Goal: Transaction & Acquisition: Purchase product/service

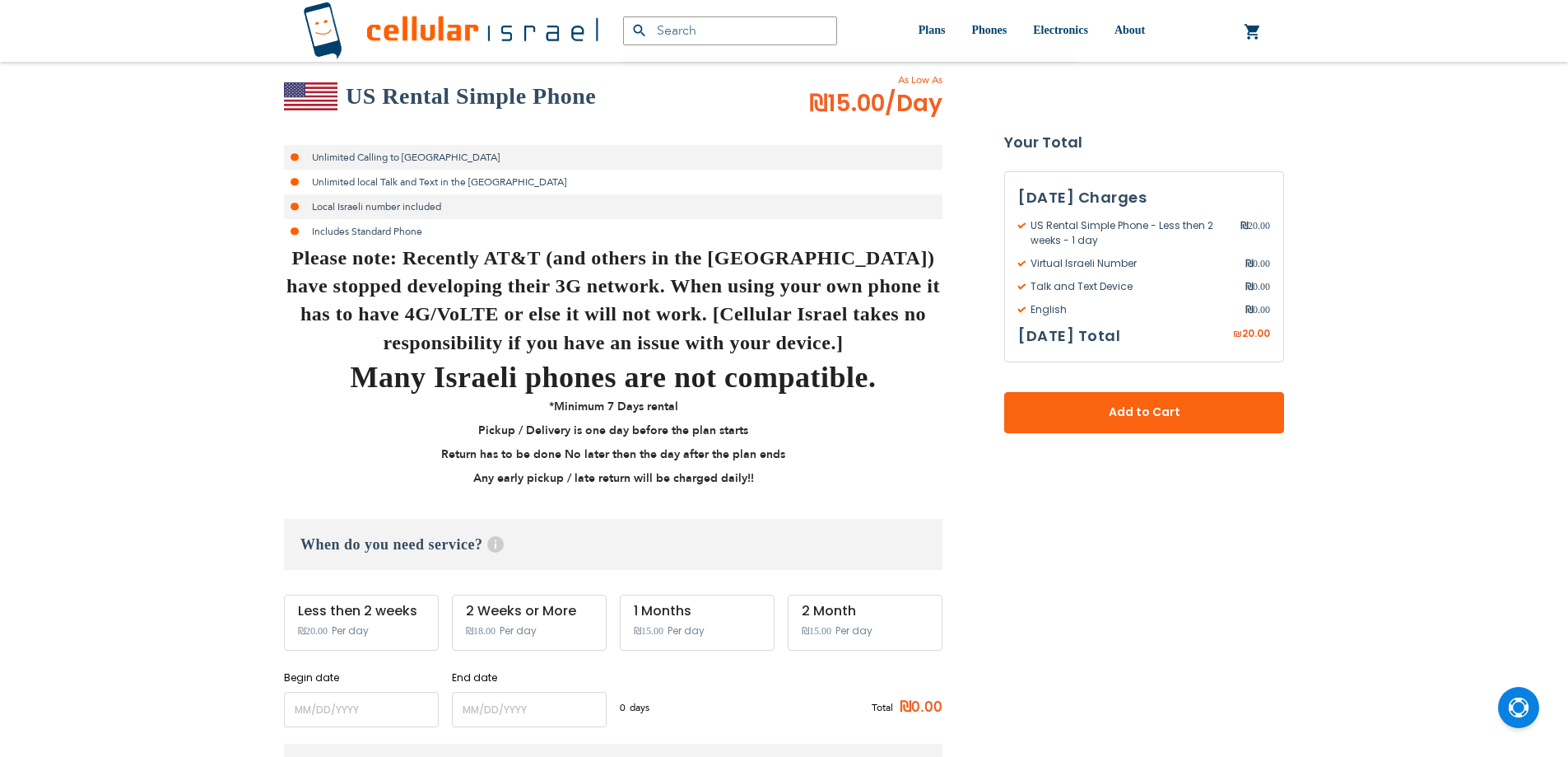
scroll to position [412, 0]
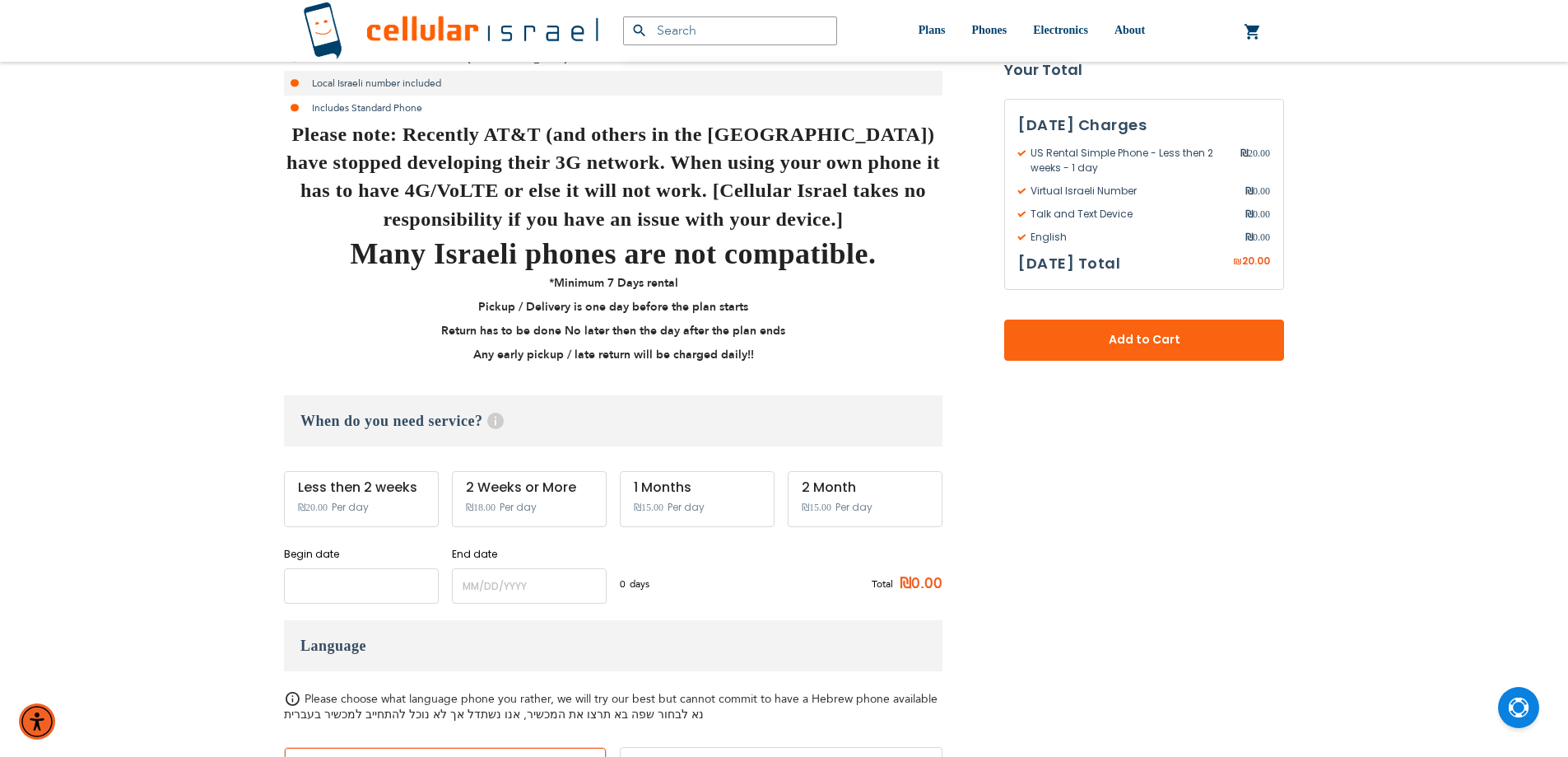
click at [393, 587] on input "name" at bounding box center [361, 585] width 154 height 35
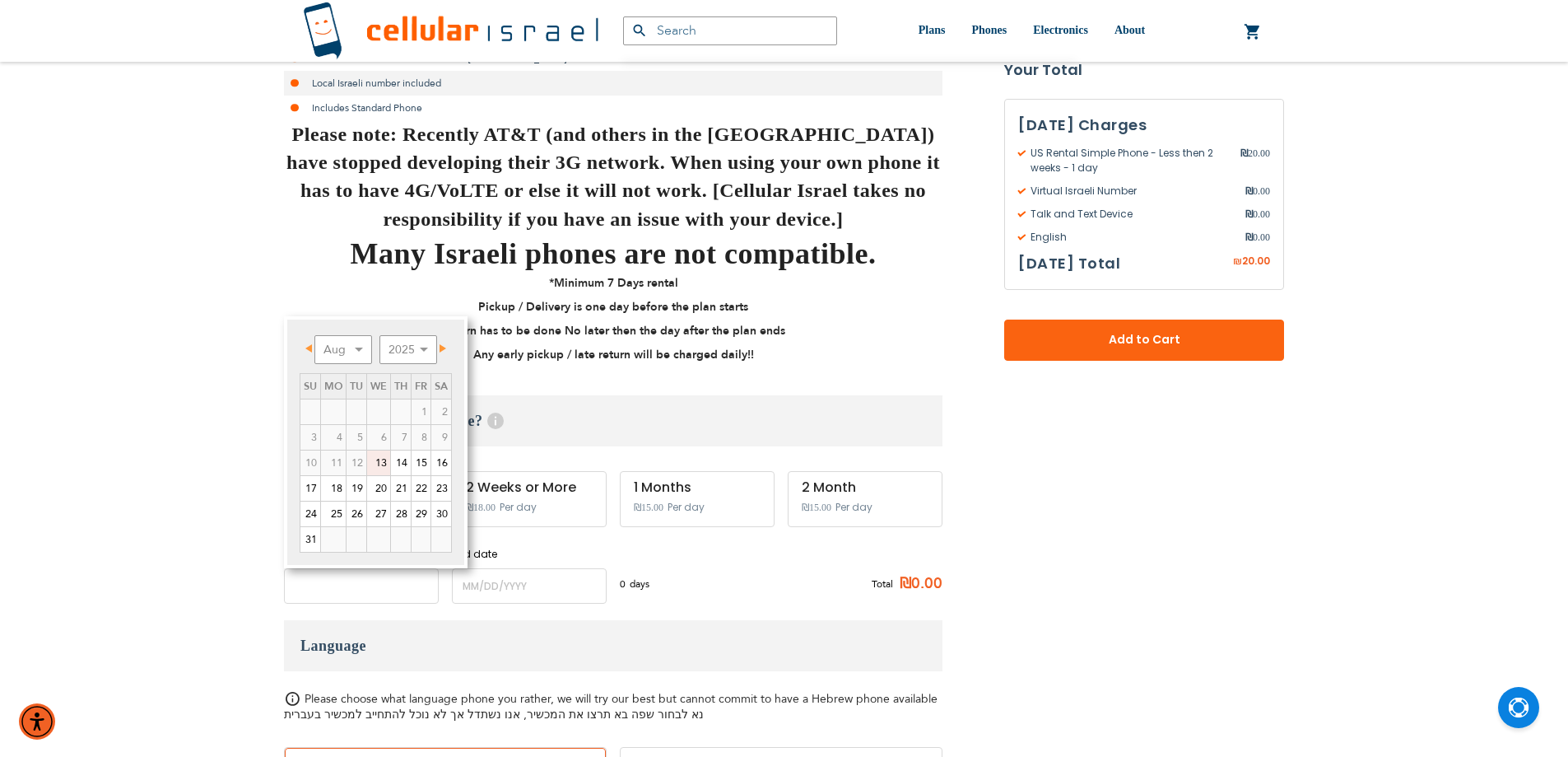
scroll to position [0, 0]
click at [341, 482] on link "18" at bounding box center [333, 488] width 25 height 25
type input "[DATE]"
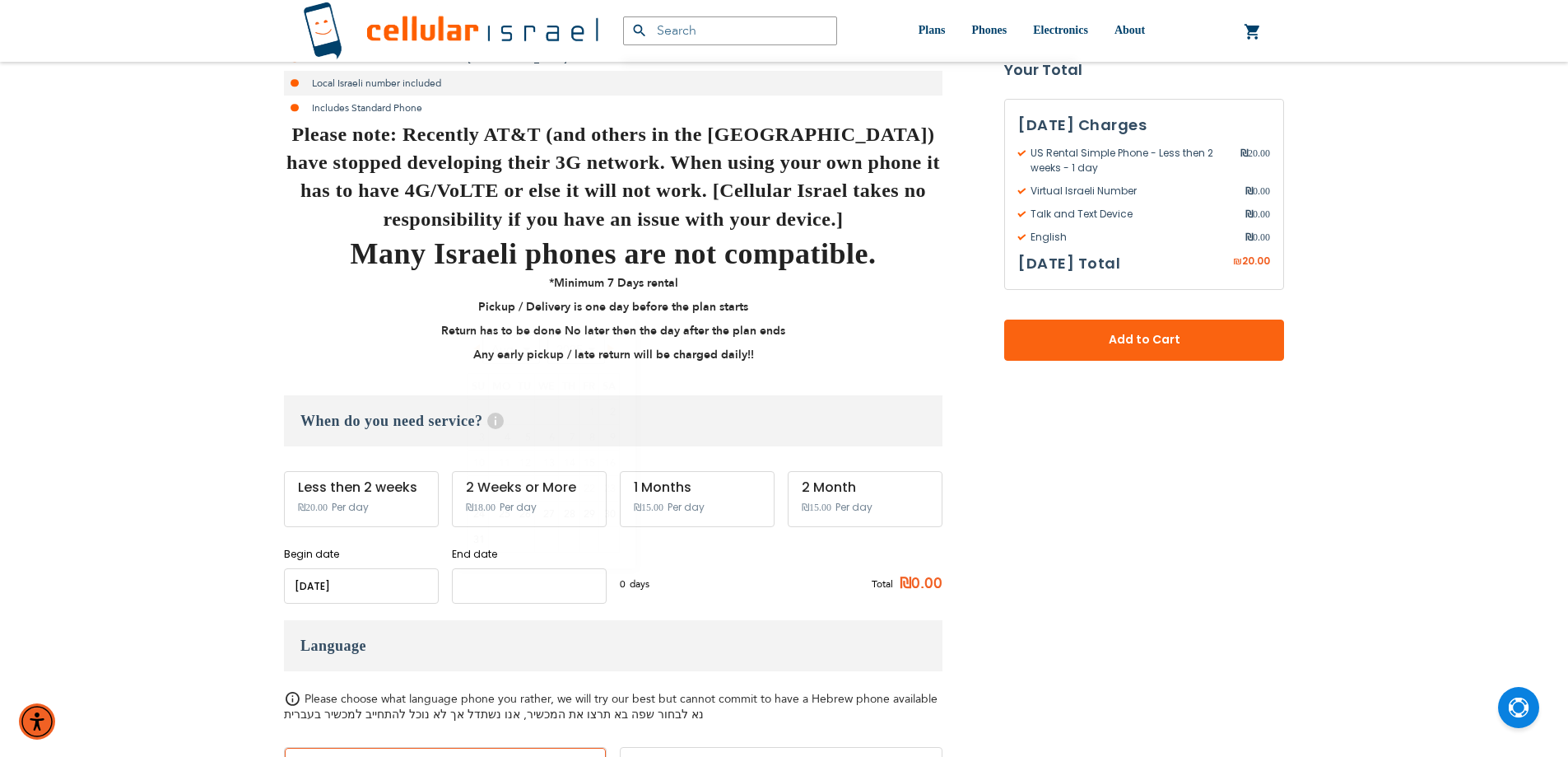
click at [510, 587] on input "name" at bounding box center [529, 585] width 154 height 35
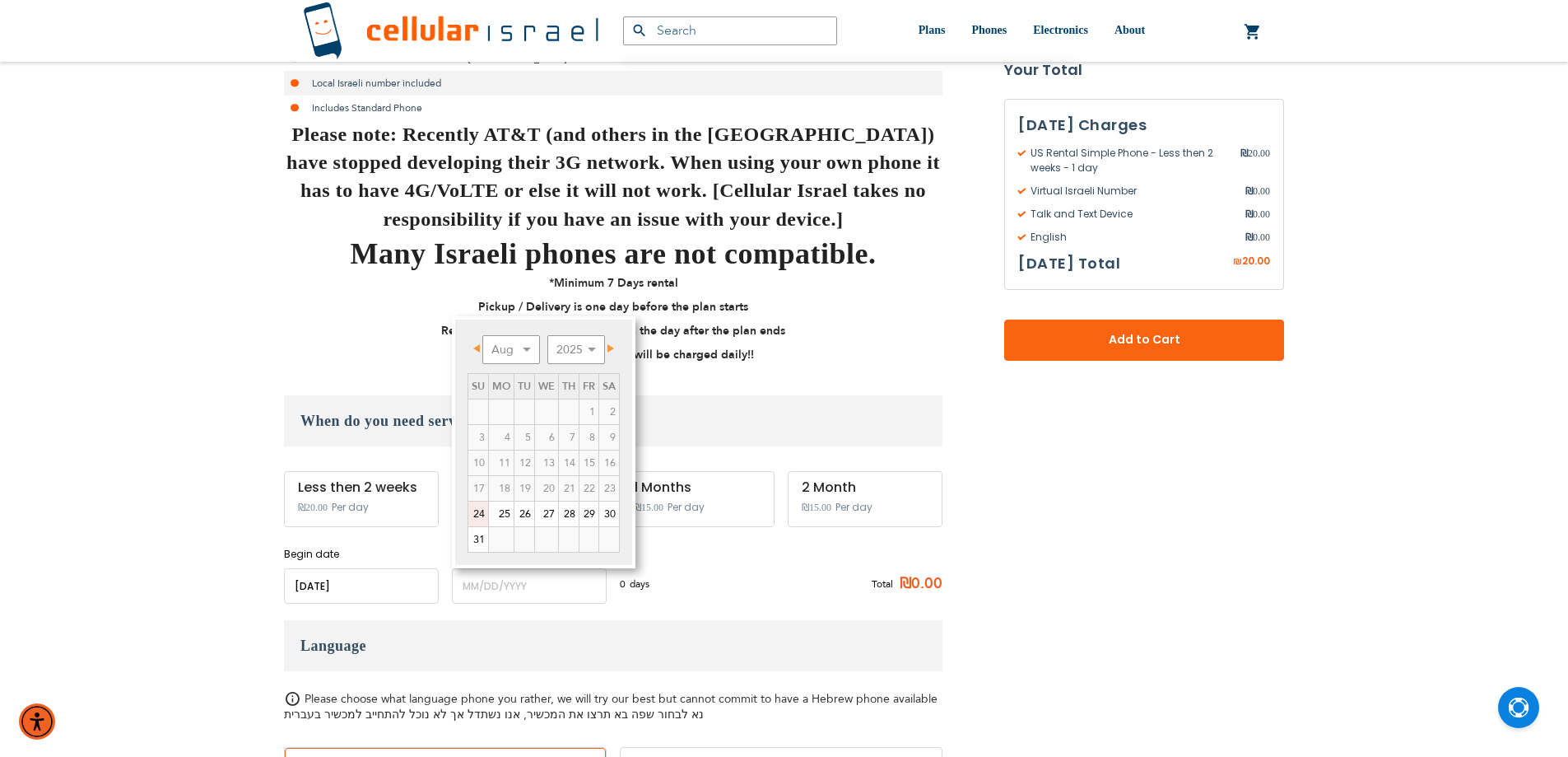
click at [477, 518] on link "24" at bounding box center [478, 513] width 20 height 25
type input "[DATE]"
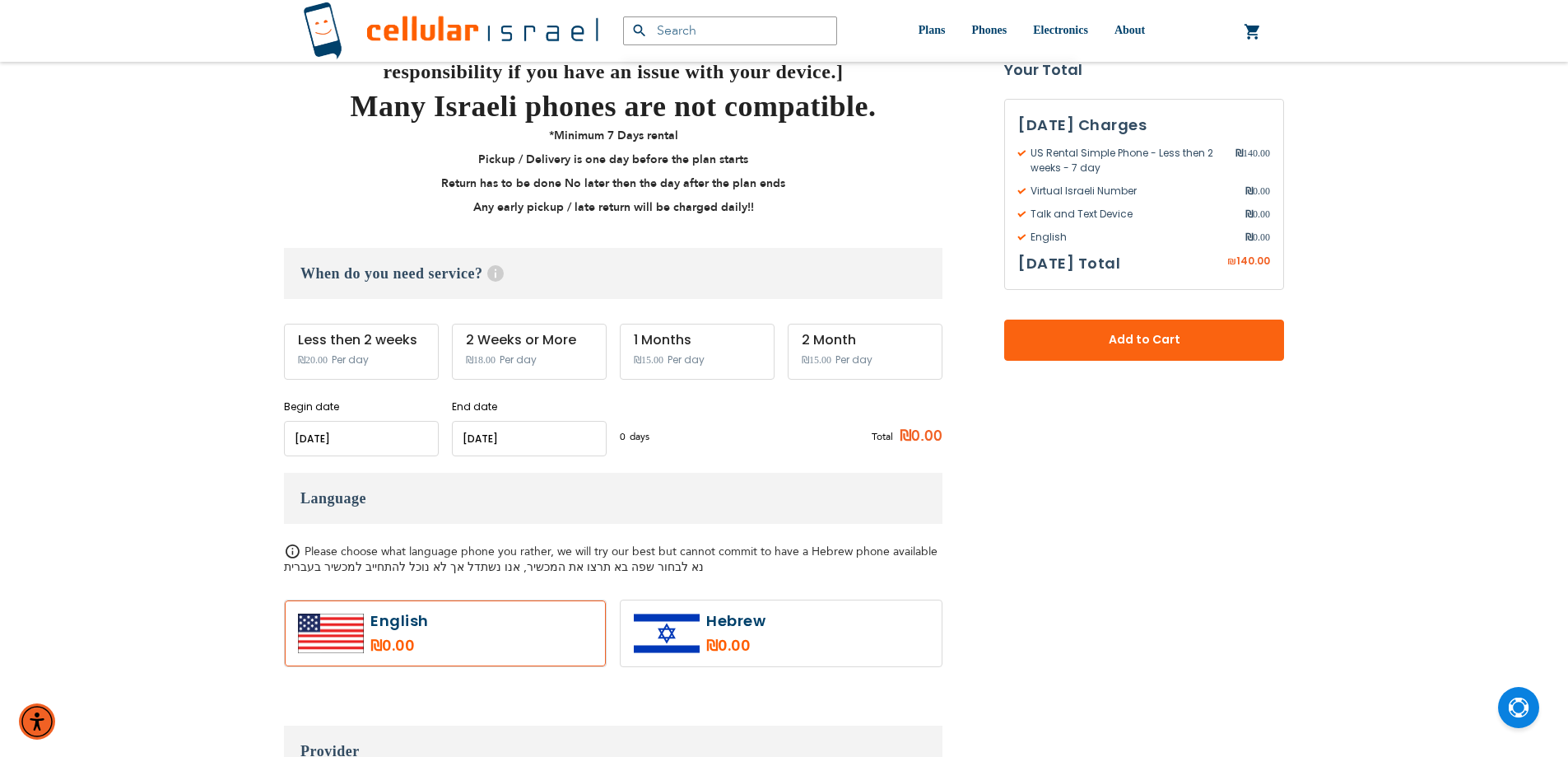
scroll to position [741, 0]
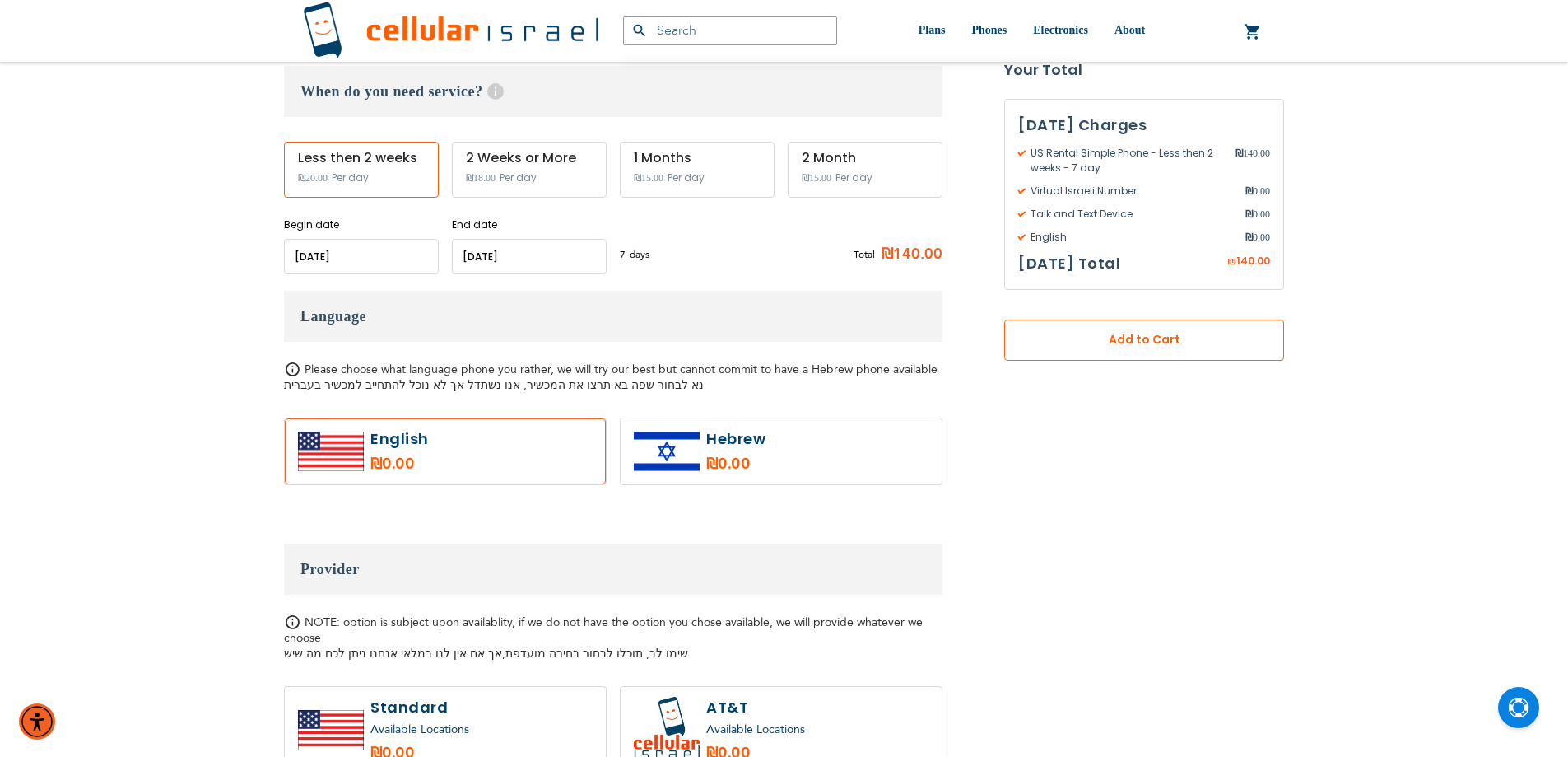
click at [1173, 346] on span "Add to Cart" at bounding box center [1144, 341] width 172 height 17
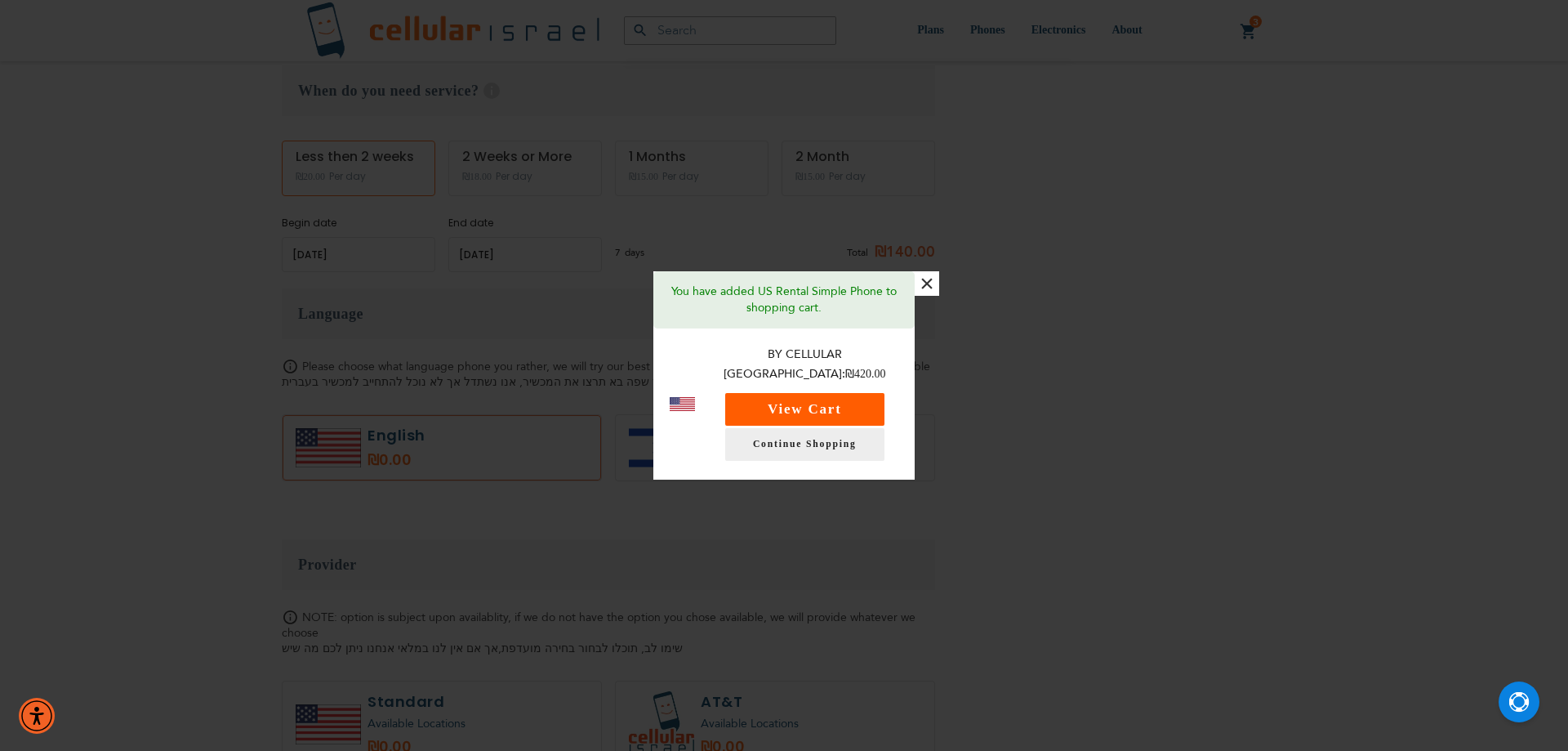
click at [825, 398] on button "View Cart" at bounding box center [804, 409] width 159 height 32
